Goal: Feedback & Contribution: Leave review/rating

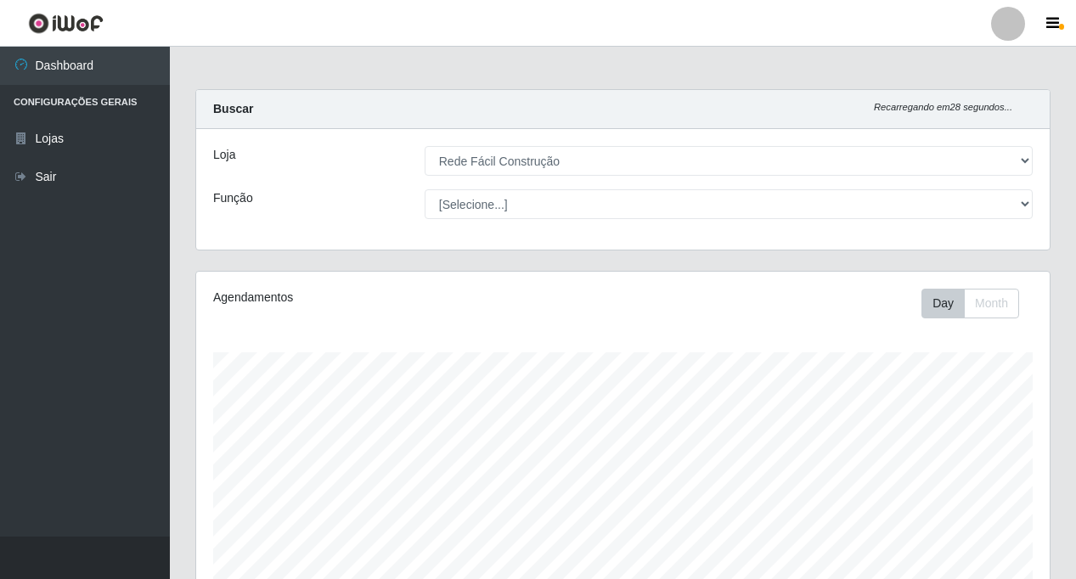
select select "318"
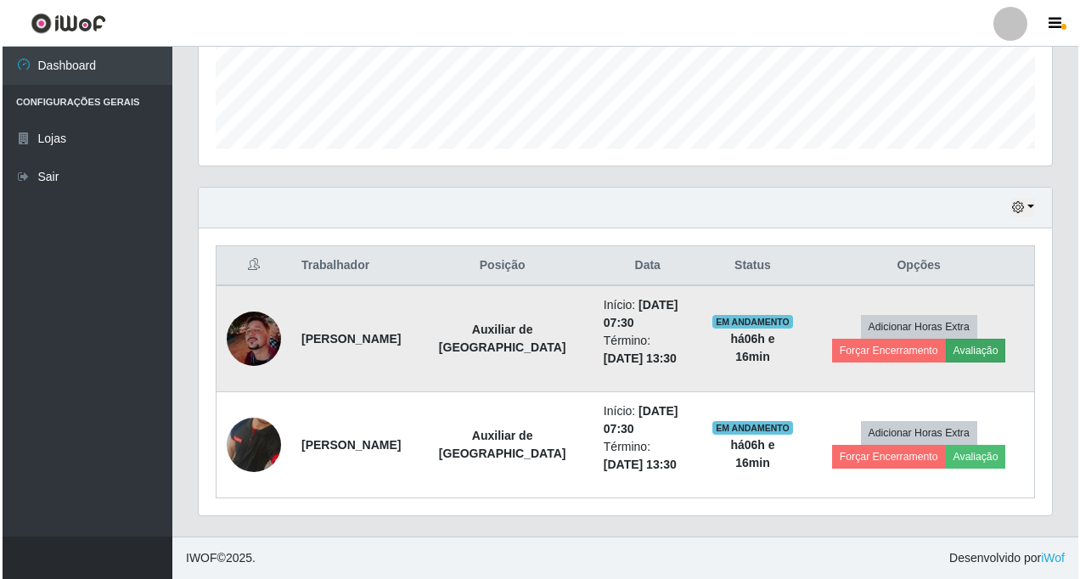
scroll to position [352, 853]
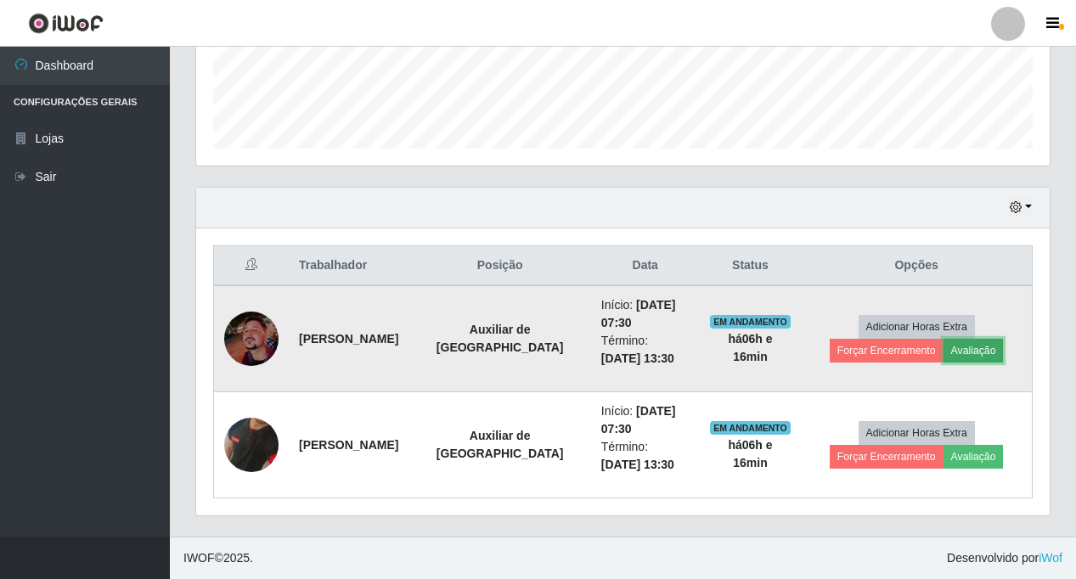
click at [977, 350] on button "Avaliação" at bounding box center [973, 351] width 60 height 24
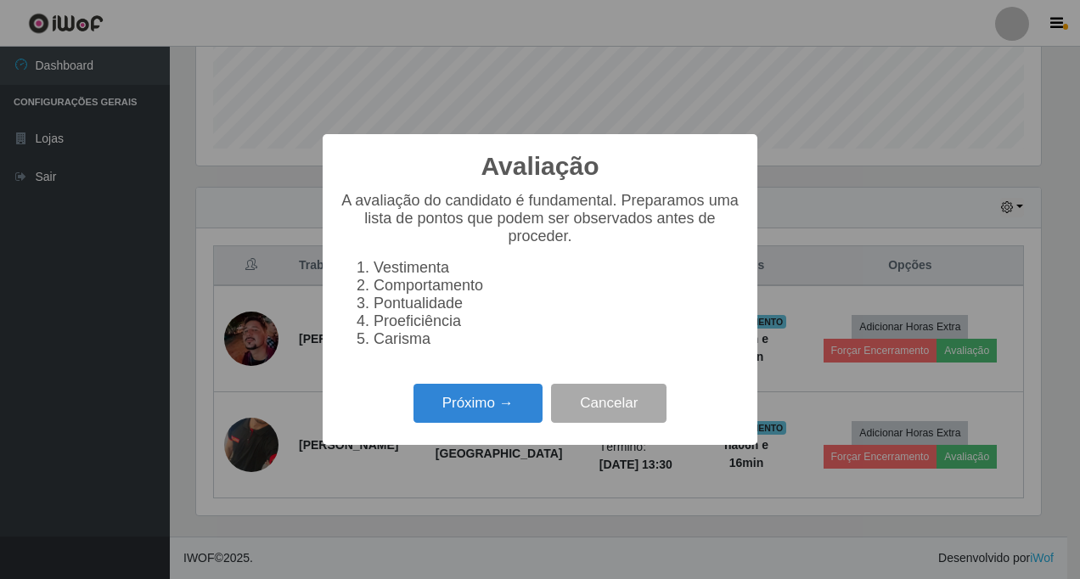
scroll to position [352, 845]
click at [469, 413] on button "Próximo →" at bounding box center [477, 404] width 129 height 40
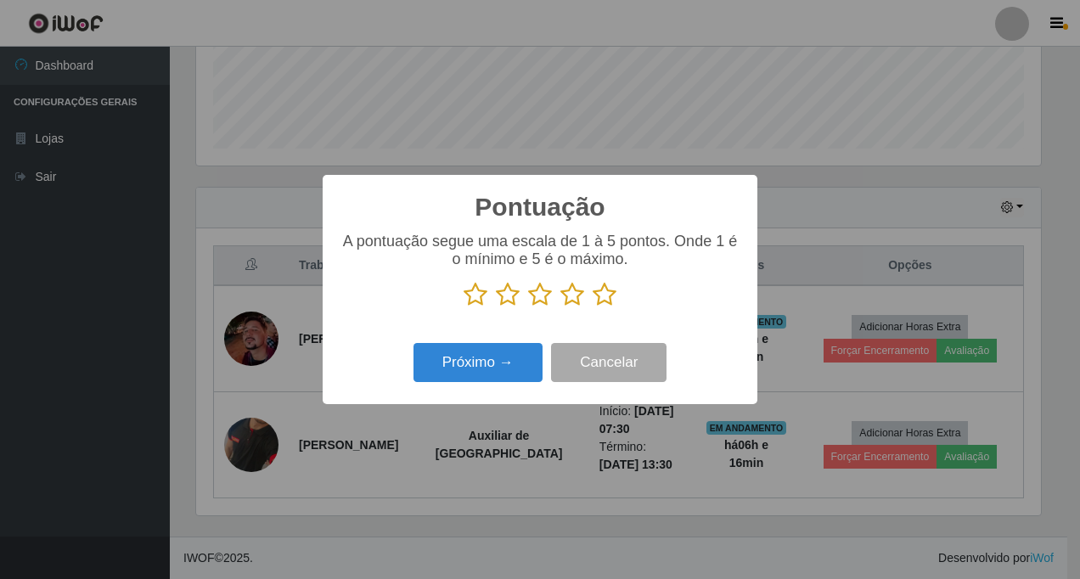
scroll to position [848521, 848029]
click at [606, 295] on icon at bounding box center [605, 294] width 24 height 25
click at [593, 307] on input "radio" at bounding box center [593, 307] width 0 height 0
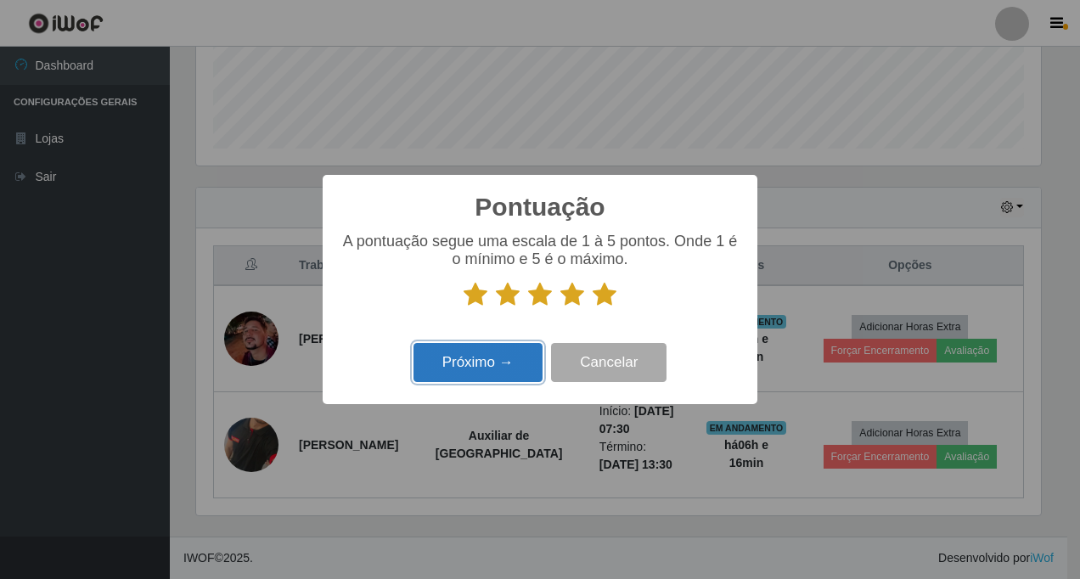
click at [485, 364] on button "Próximo →" at bounding box center [477, 363] width 129 height 40
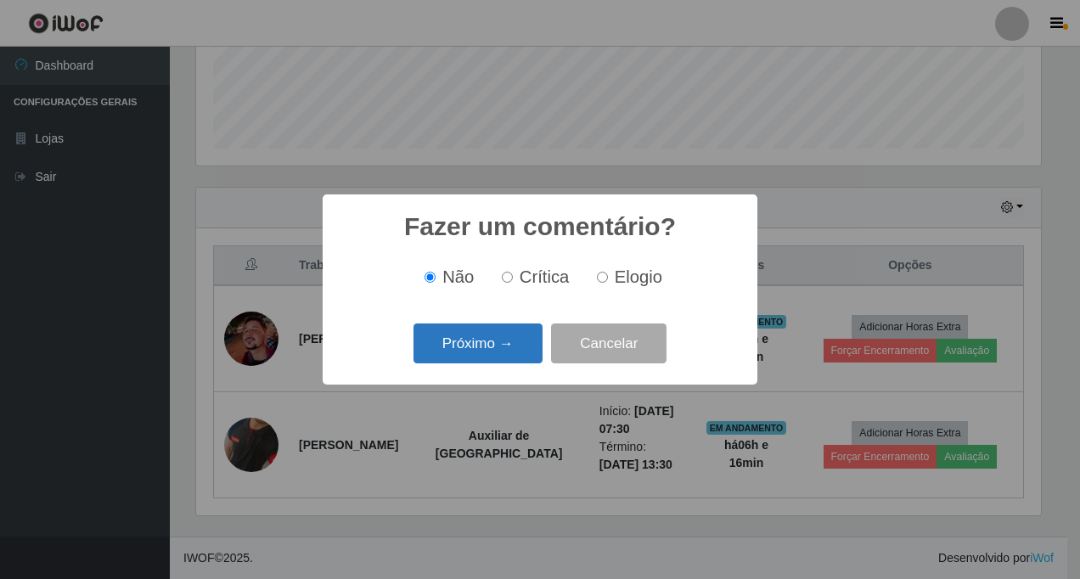
click at [490, 345] on button "Próximo →" at bounding box center [477, 343] width 129 height 40
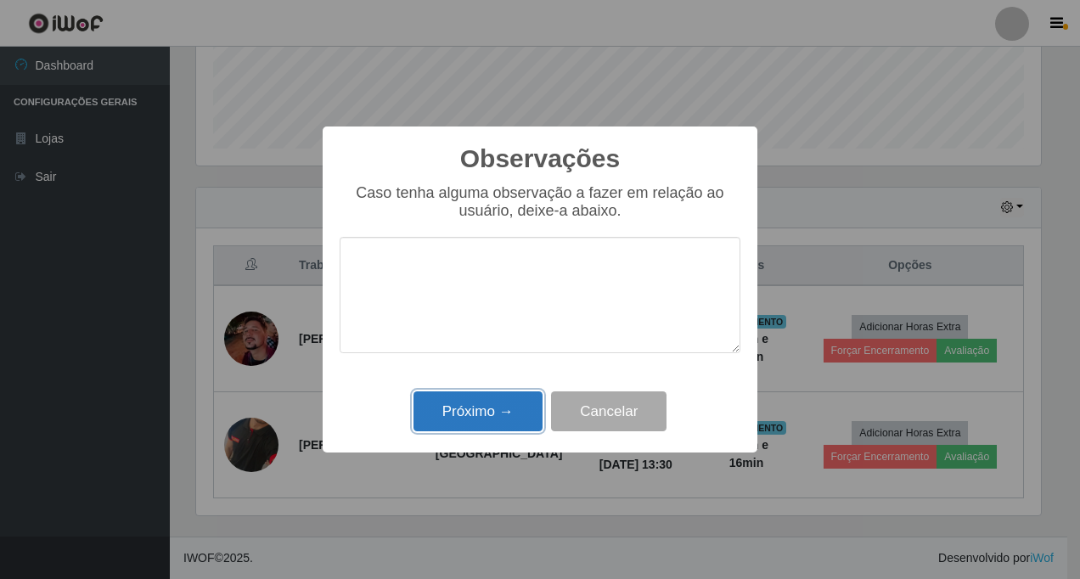
click at [481, 413] on button "Próximo →" at bounding box center [477, 411] width 129 height 40
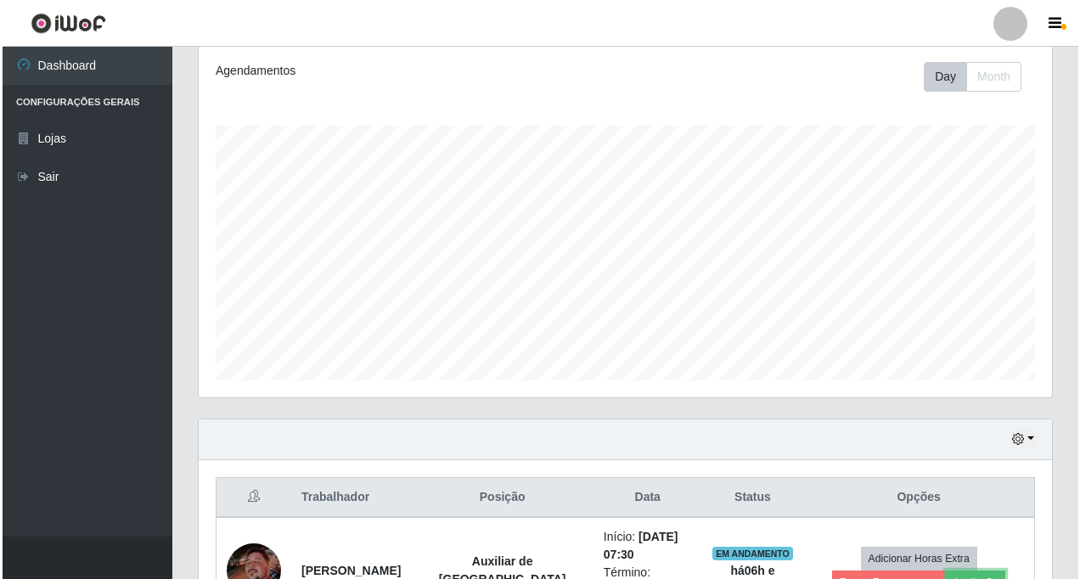
scroll to position [458, 0]
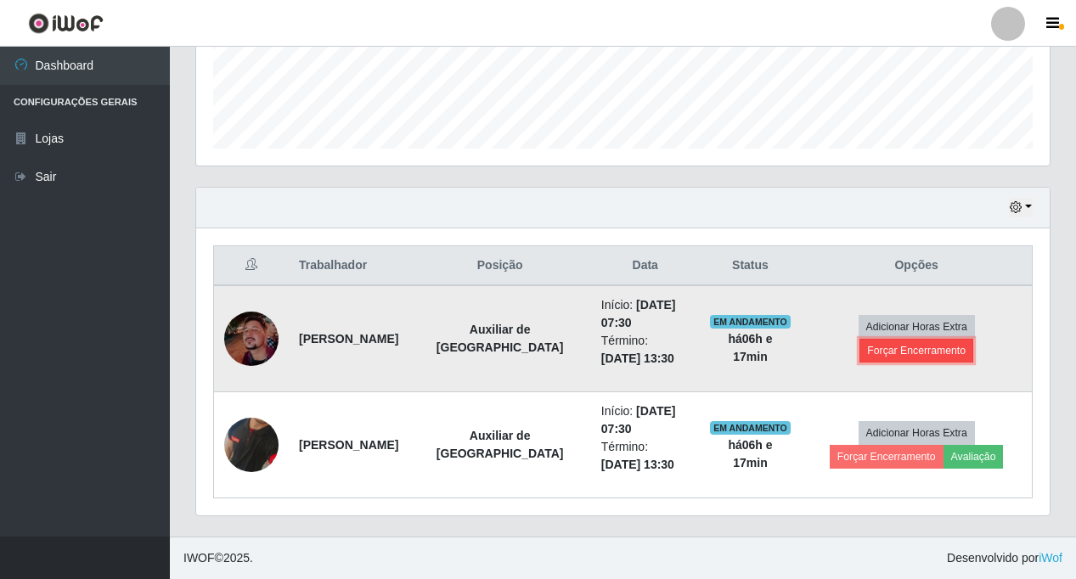
click at [932, 348] on button "Forçar Encerramento" at bounding box center [916, 351] width 114 height 24
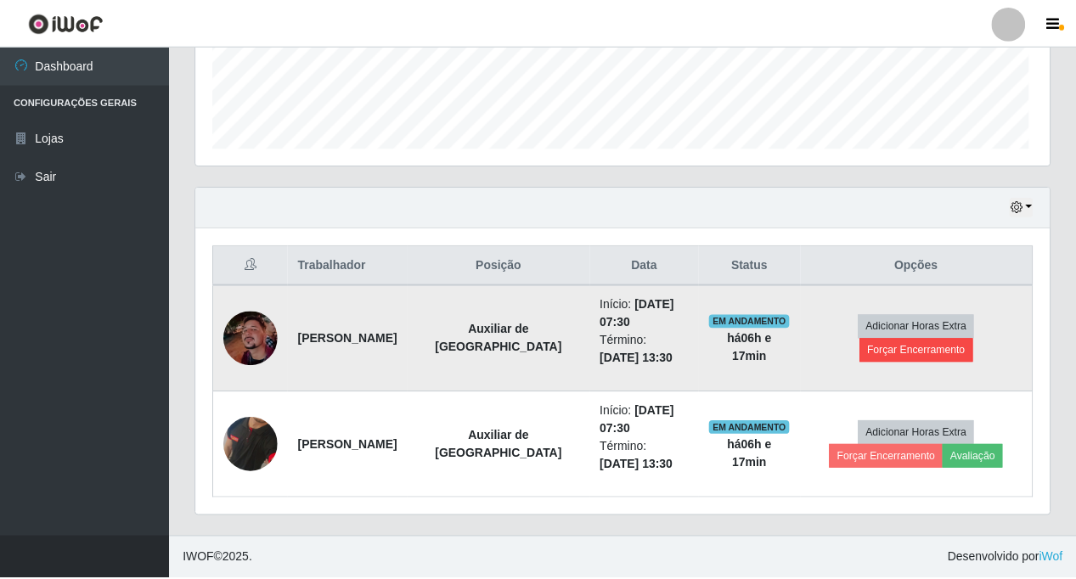
scroll to position [352, 845]
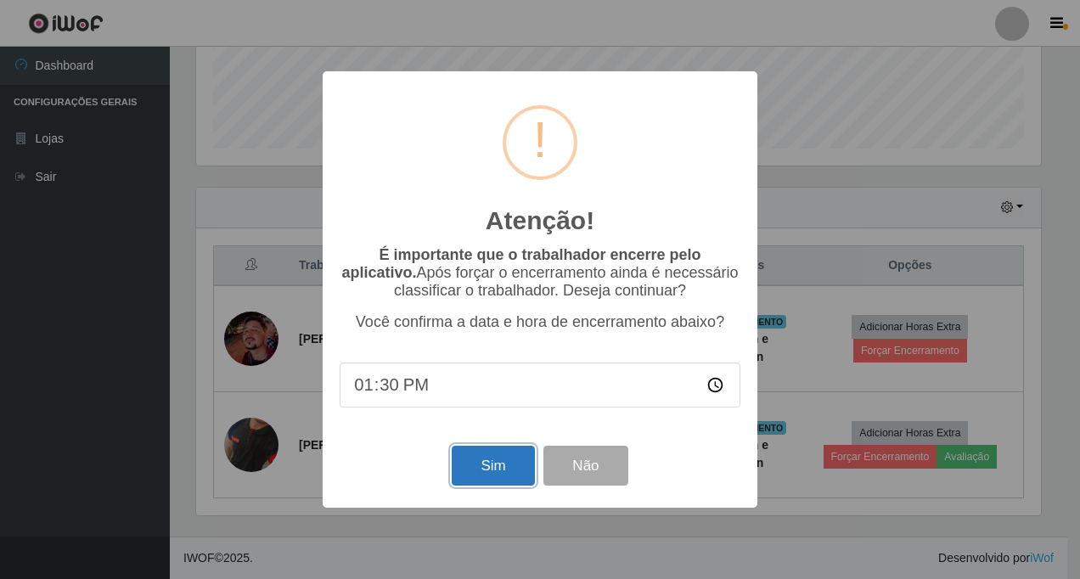
click at [479, 470] on button "Sim" at bounding box center [493, 466] width 82 height 40
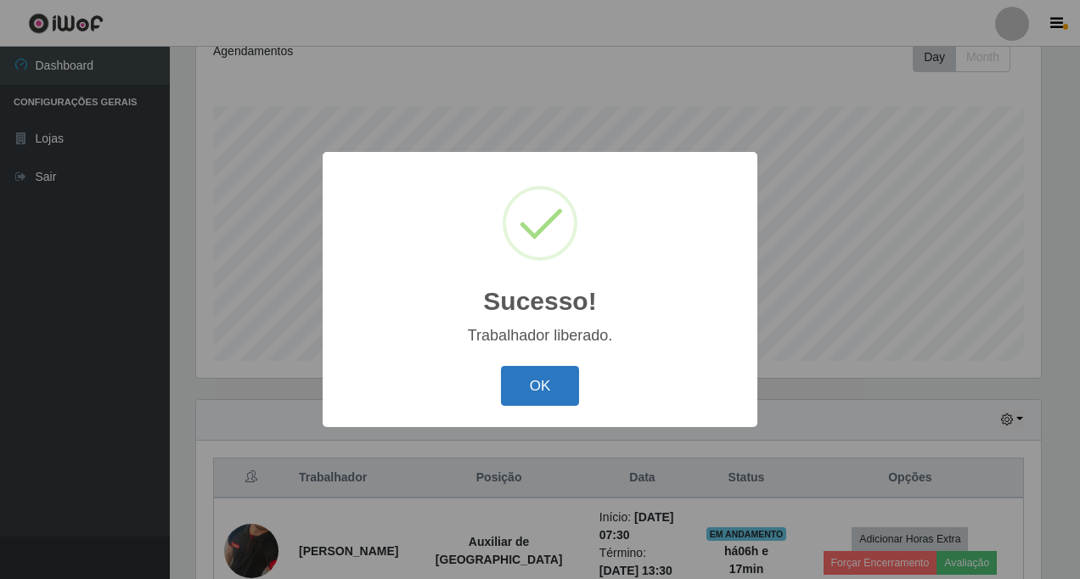
click at [516, 385] on button "OK" at bounding box center [540, 386] width 79 height 40
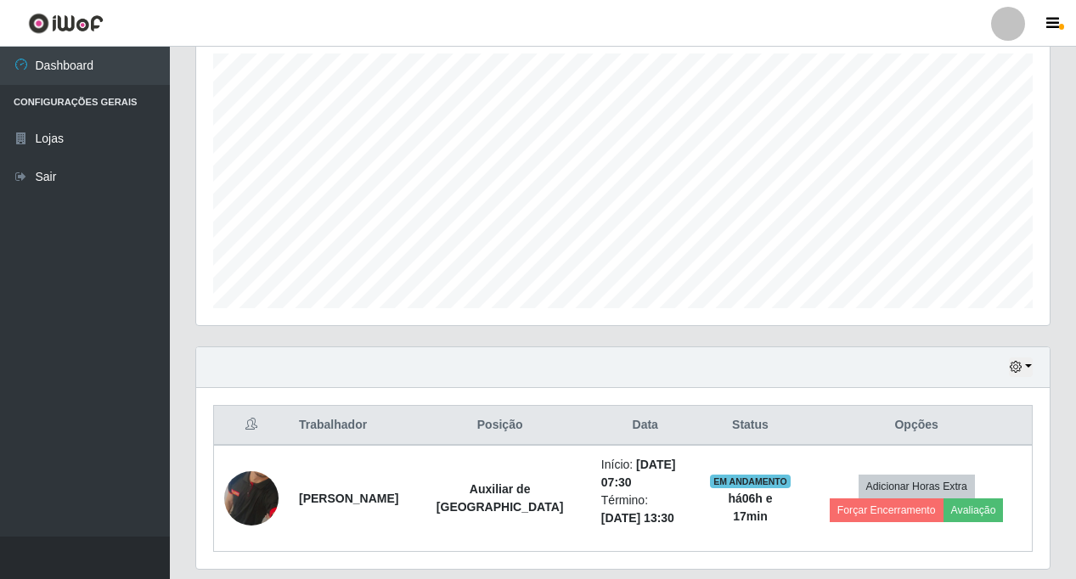
scroll to position [352, 0]
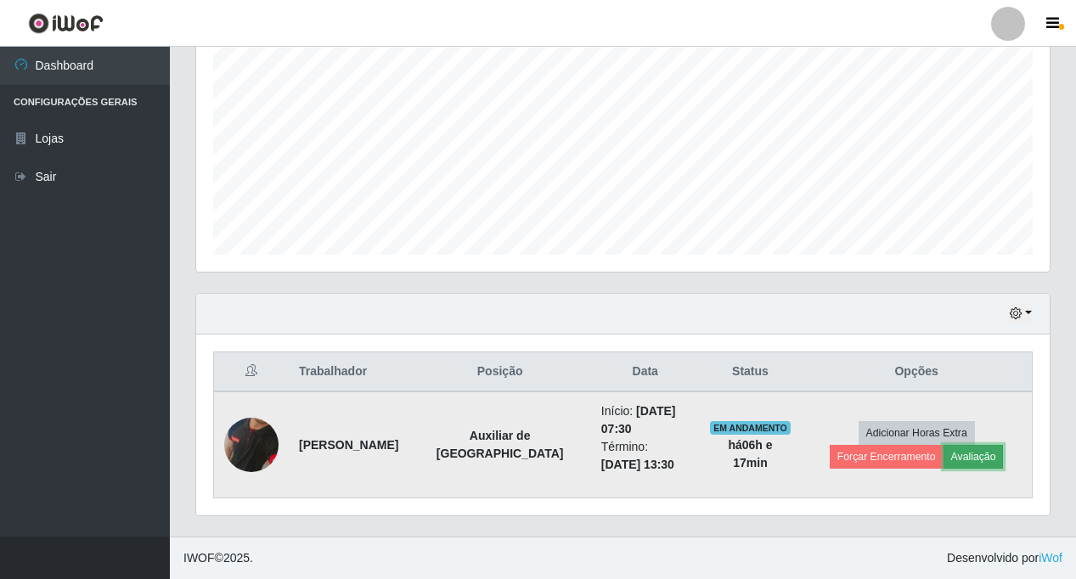
click at [963, 460] on button "Avaliação" at bounding box center [973, 457] width 60 height 24
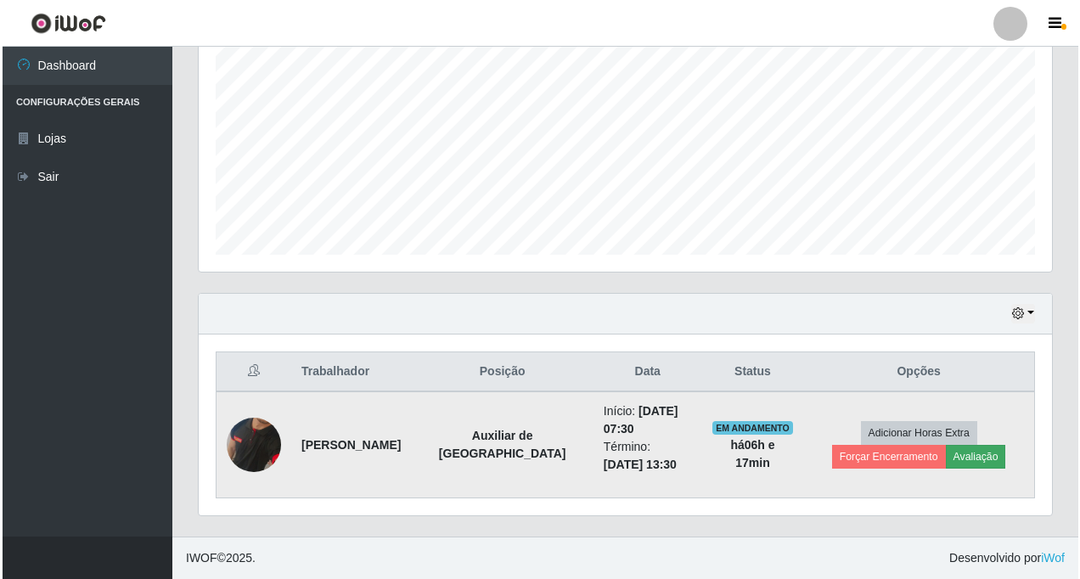
scroll to position [352, 845]
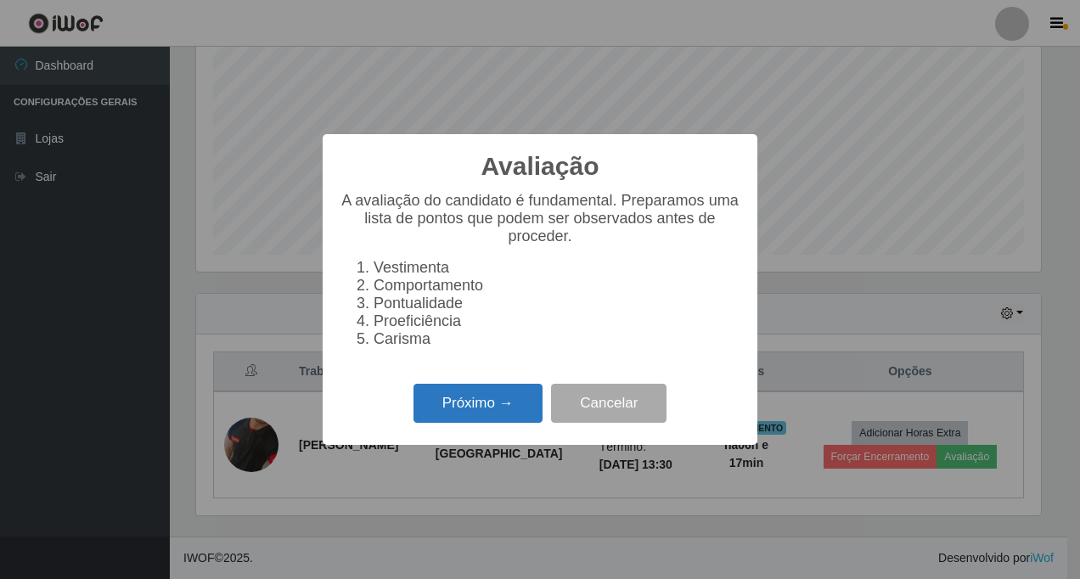
click at [452, 407] on button "Próximo →" at bounding box center [477, 404] width 129 height 40
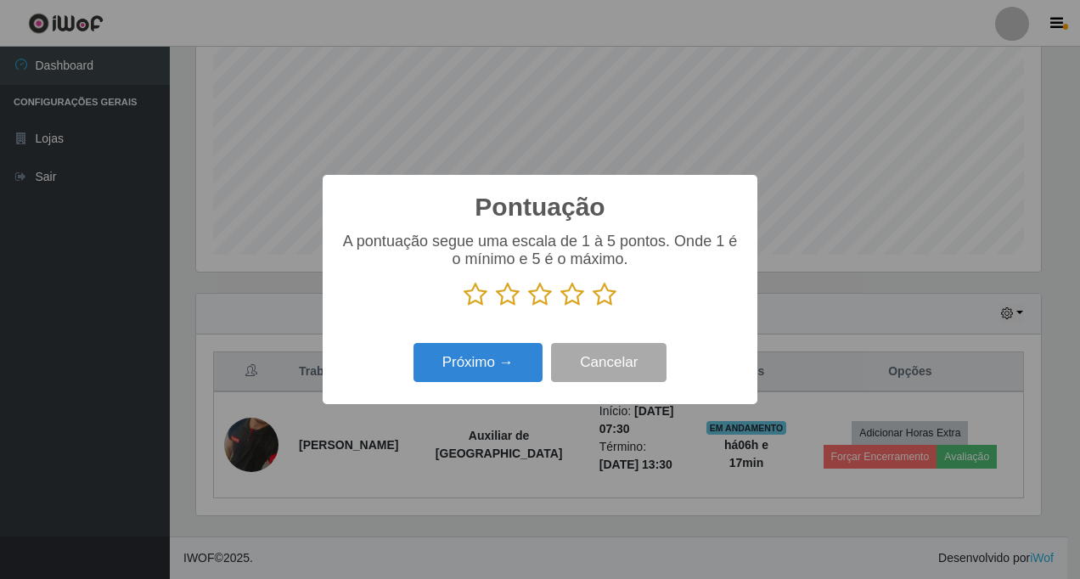
click at [604, 297] on icon at bounding box center [605, 294] width 24 height 25
click at [593, 307] on input "radio" at bounding box center [593, 307] width 0 height 0
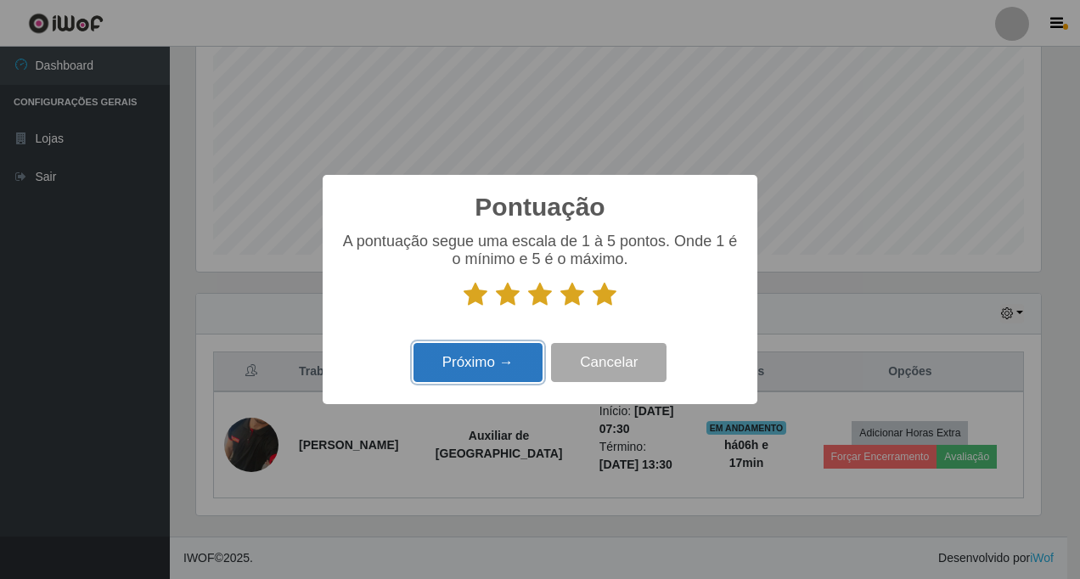
click at [468, 362] on button "Próximo →" at bounding box center [477, 363] width 129 height 40
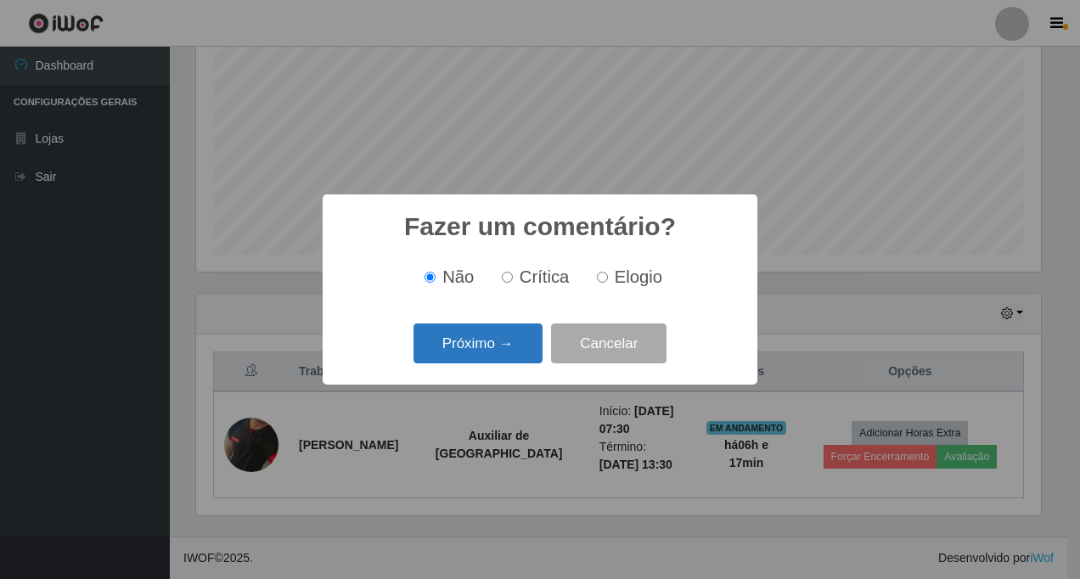
click at [483, 341] on button "Próximo →" at bounding box center [477, 343] width 129 height 40
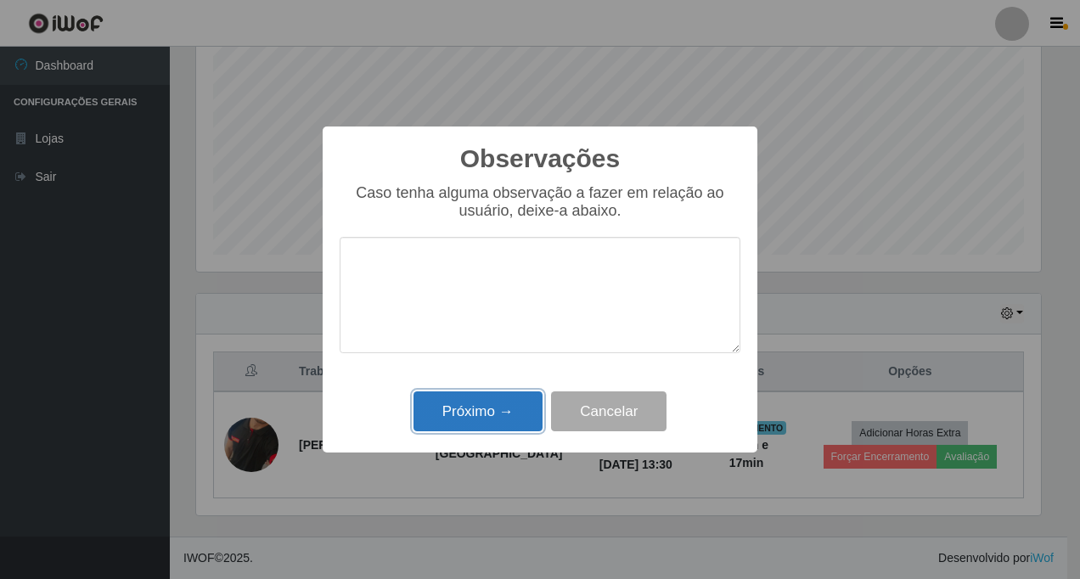
click at [488, 412] on button "Próximo →" at bounding box center [477, 411] width 129 height 40
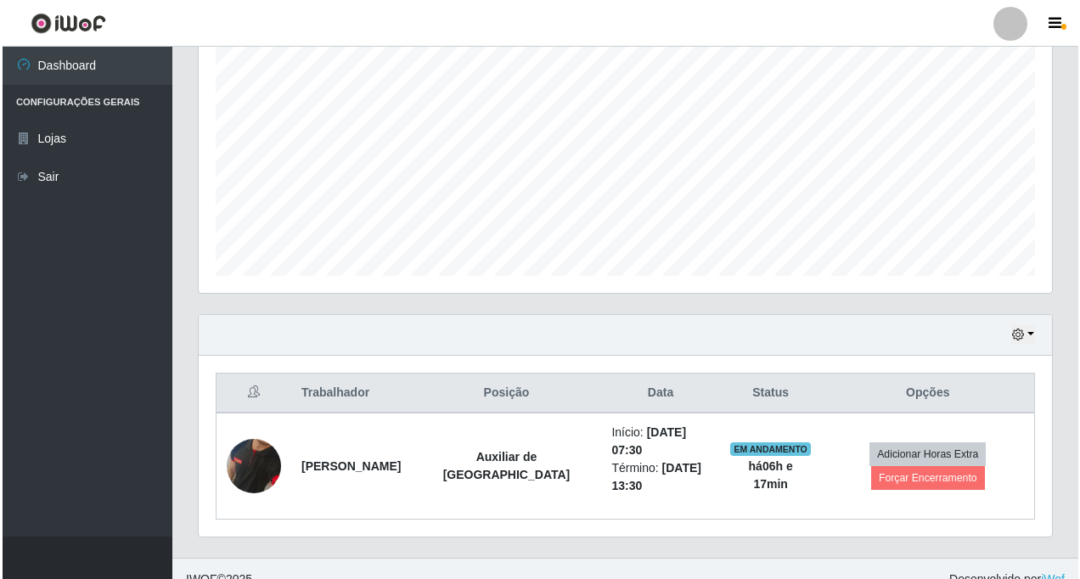
scroll to position [352, 0]
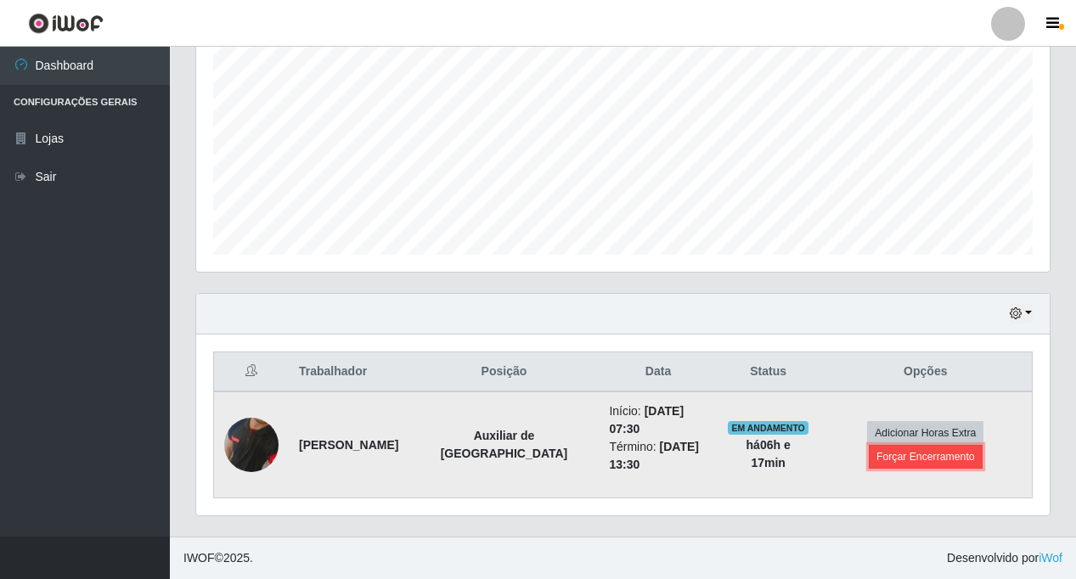
click at [897, 457] on button "Forçar Encerramento" at bounding box center [925, 457] width 114 height 24
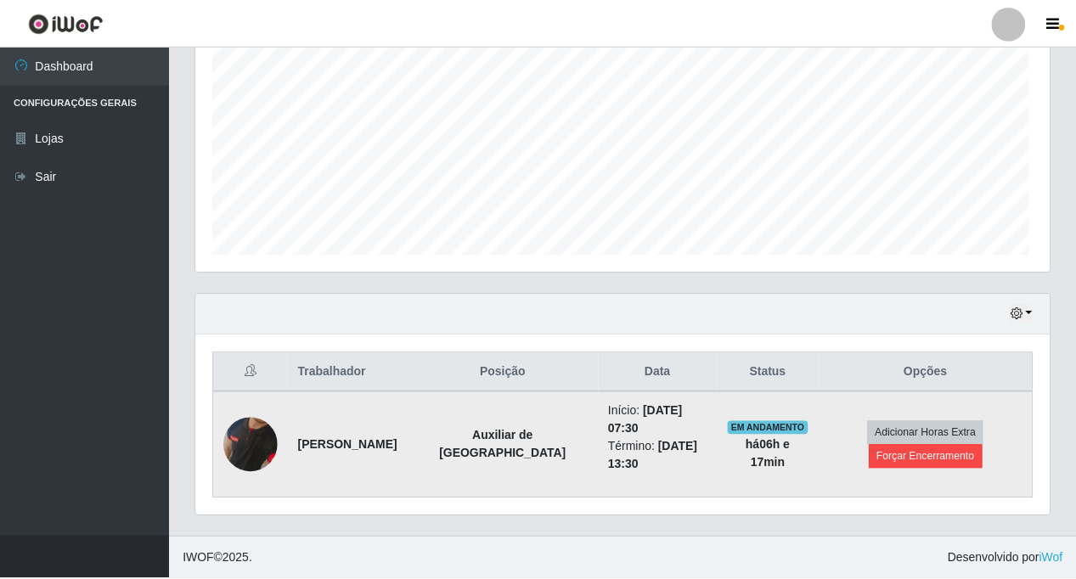
scroll to position [352, 845]
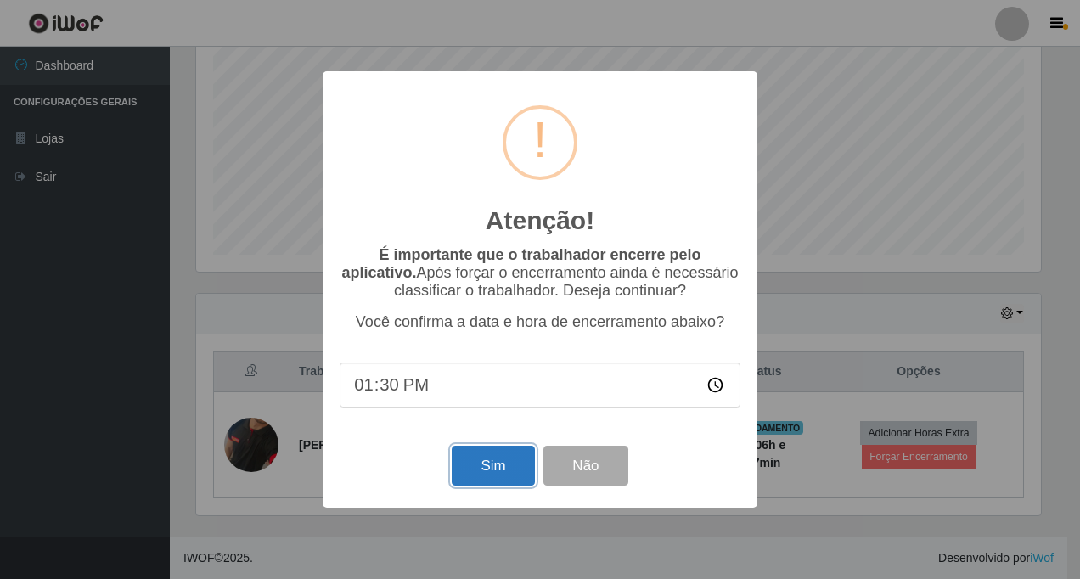
click at [496, 471] on button "Sim" at bounding box center [493, 466] width 82 height 40
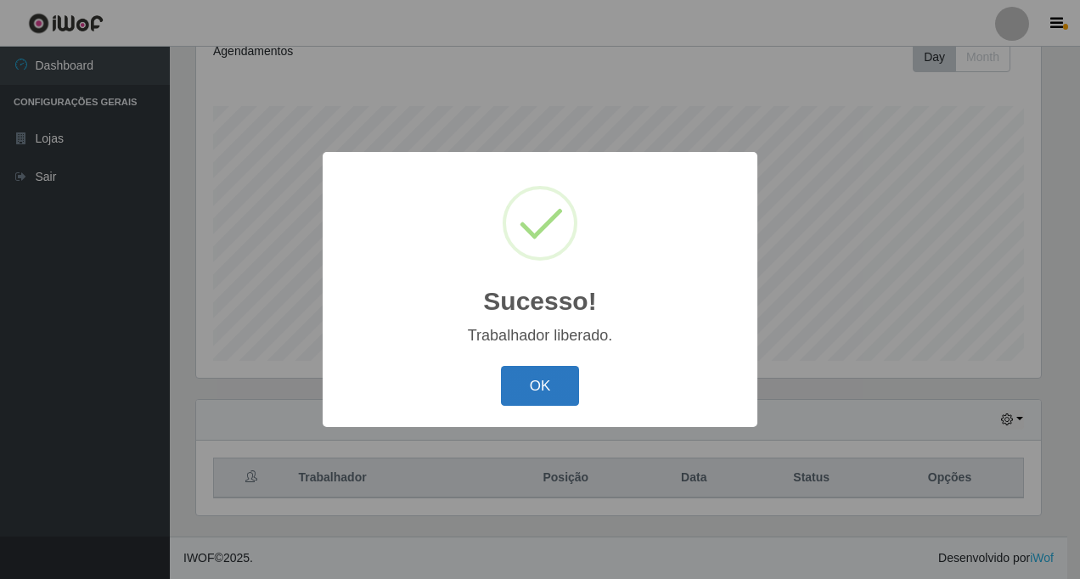
click at [527, 391] on button "OK" at bounding box center [540, 386] width 79 height 40
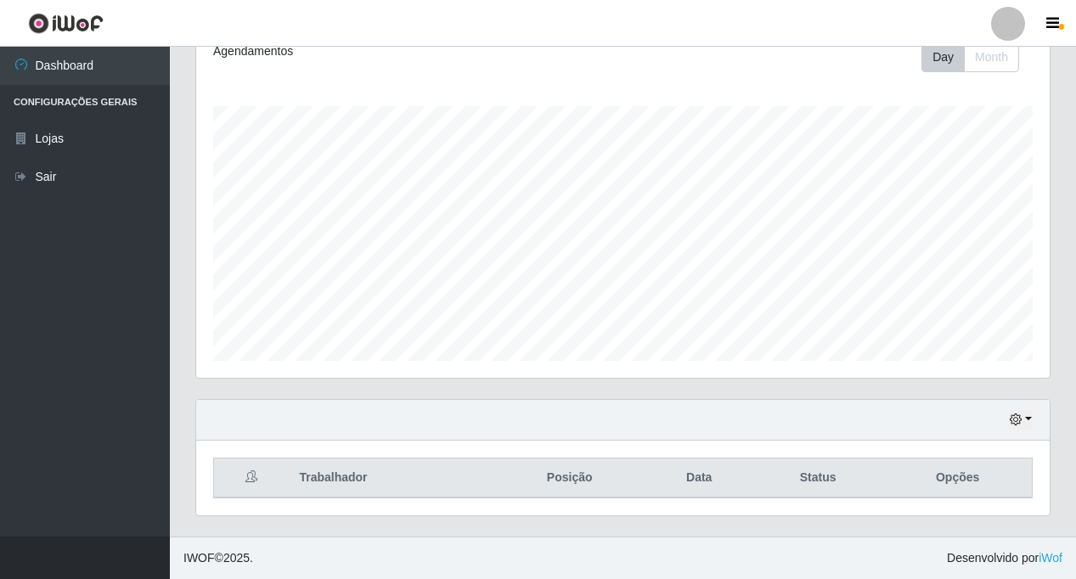
scroll to position [0, 0]
